Goal: Information Seeking & Learning: Learn about a topic

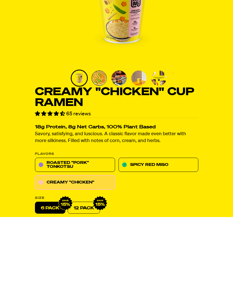
scroll to position [83, 0]
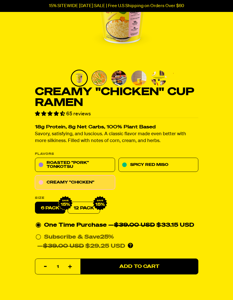
click at [173, 164] on link "Spicy Red Miso" at bounding box center [158, 165] width 80 height 14
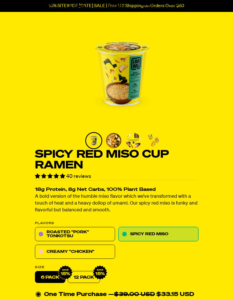
scroll to position [20, 0]
click at [49, 237] on link "Roasted "Pork" Tonkotsu" at bounding box center [75, 234] width 80 height 14
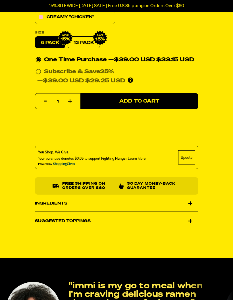
scroll to position [261, 0]
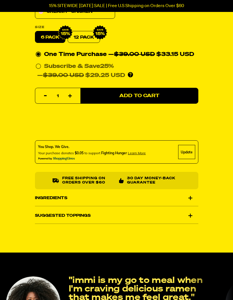
click at [195, 196] on div "Ingredients" at bounding box center [116, 198] width 163 height 16
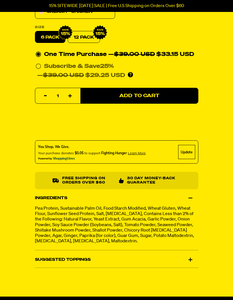
scroll to position [279, 0]
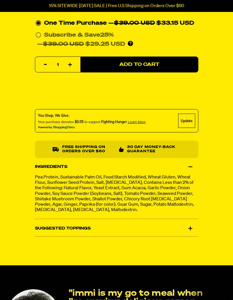
click at [195, 225] on div "Suggested Toppings" at bounding box center [116, 229] width 163 height 16
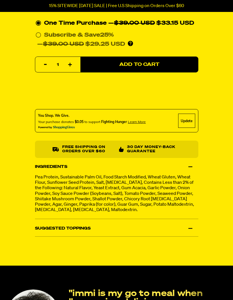
scroll to position [292, 0]
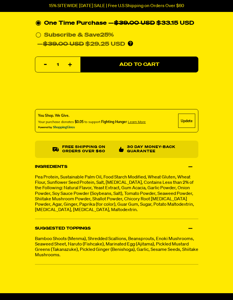
click at [194, 229] on div "Suggested Toppings" at bounding box center [116, 229] width 163 height 16
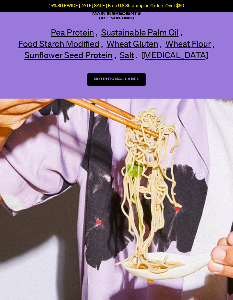
scroll to position [920, 0]
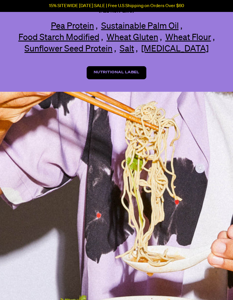
click at [130, 79] on link "Nutritional Label" at bounding box center [117, 72] width 60 height 13
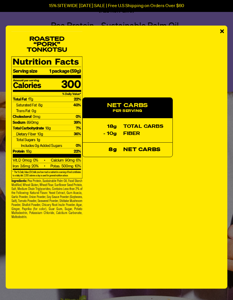
click at [215, 32] on div "NET CARBS Per Serving 18g total carbs - 10g fiber 8g net carbs" at bounding box center [116, 127] width 210 height 192
